Goal: Task Accomplishment & Management: Use online tool/utility

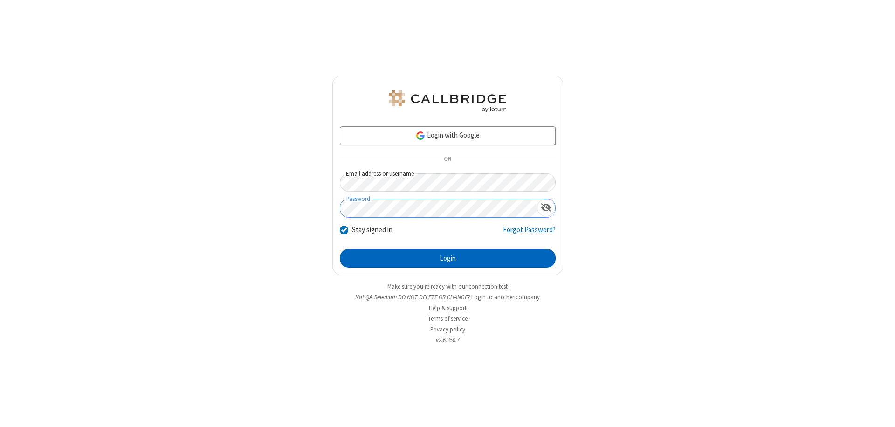
click at [448, 258] on button "Login" at bounding box center [448, 258] width 216 height 19
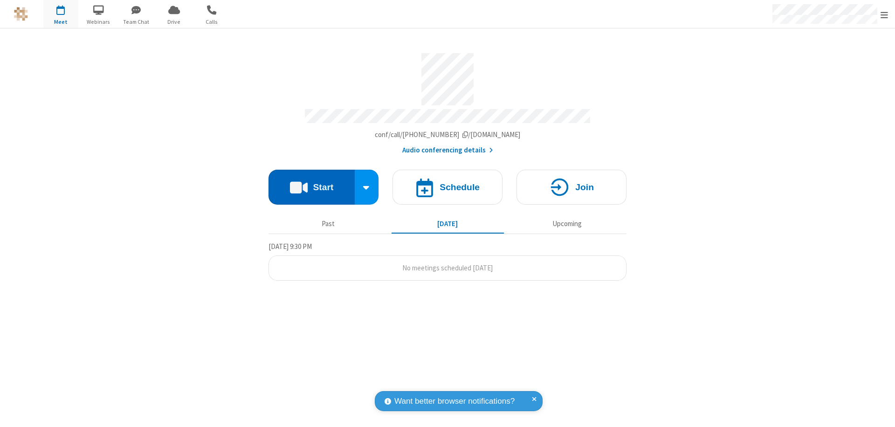
click at [312, 183] on button "Start" at bounding box center [312, 187] width 86 height 35
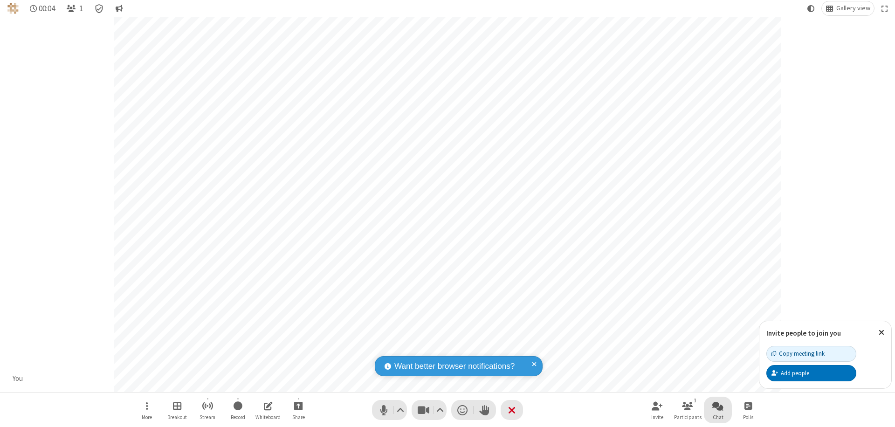
click at [718, 406] on span "Open chat" at bounding box center [718, 406] width 11 height 12
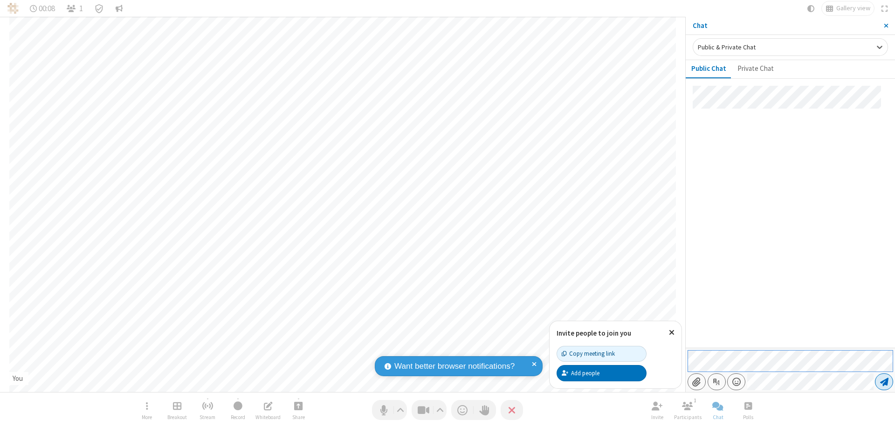
click at [884, 382] on span "Send message" at bounding box center [885, 381] width 8 height 9
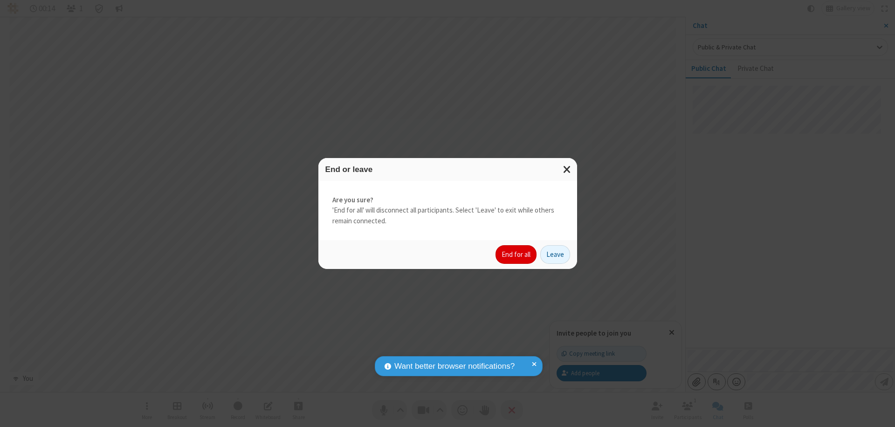
click at [517, 255] on button "End for all" at bounding box center [516, 254] width 41 height 19
